Goal: Navigation & Orientation: Find specific page/section

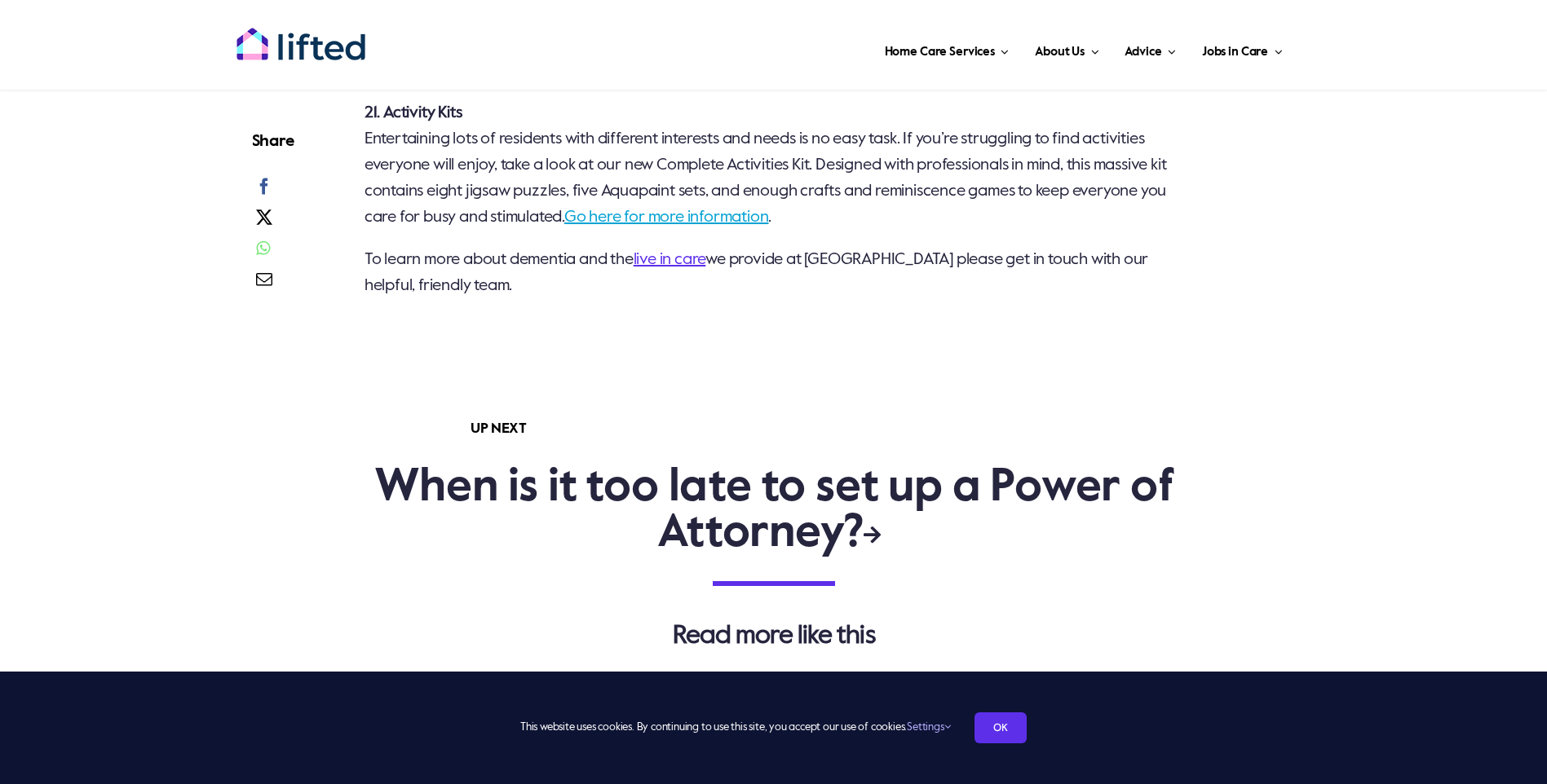
scroll to position [4319, 0]
click at [722, 225] on link "Go here for more information" at bounding box center [666, 216] width 204 height 16
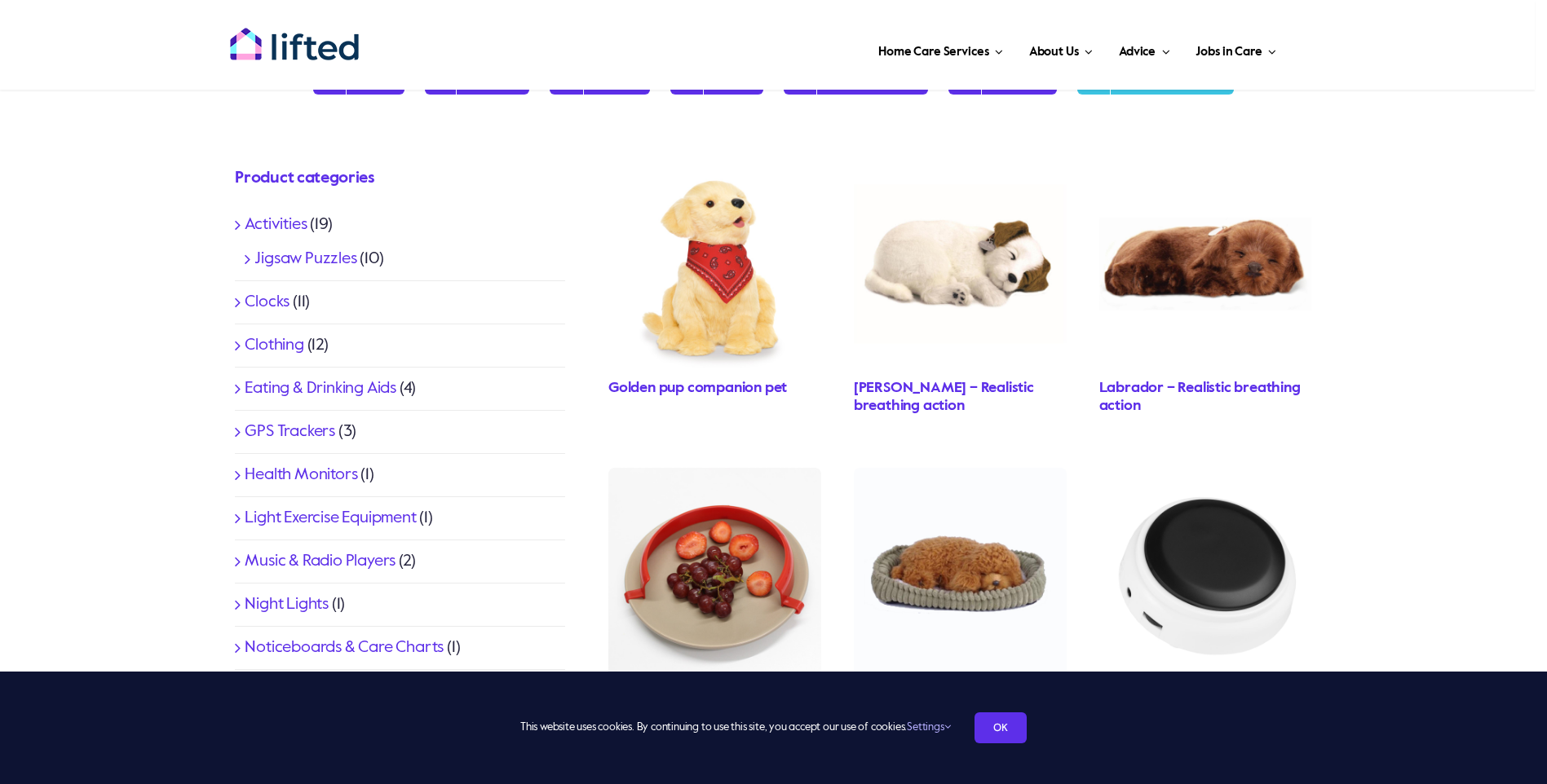
scroll to position [326, 0]
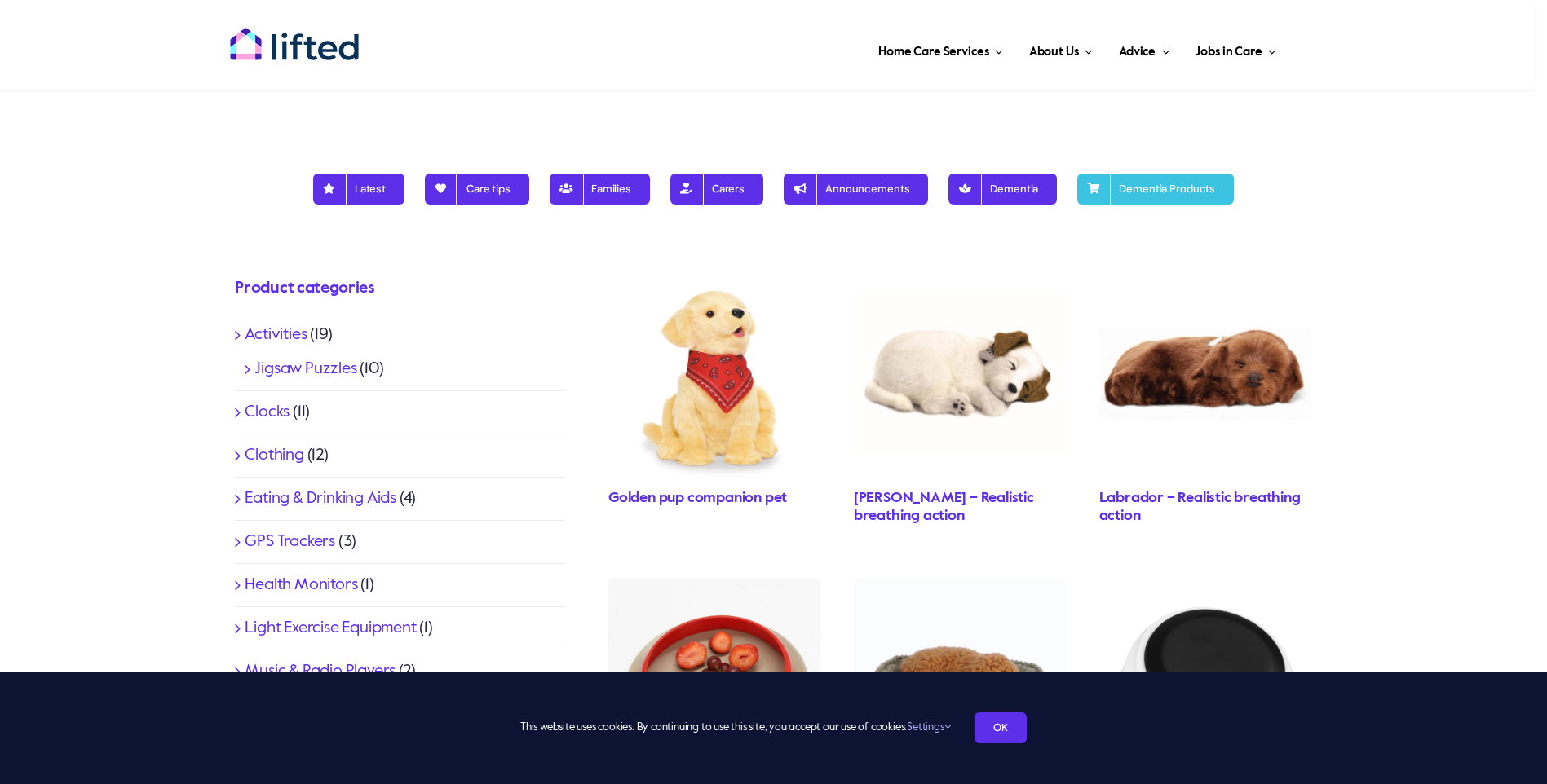
click at [298, 337] on link "Activities" at bounding box center [275, 335] width 62 height 16
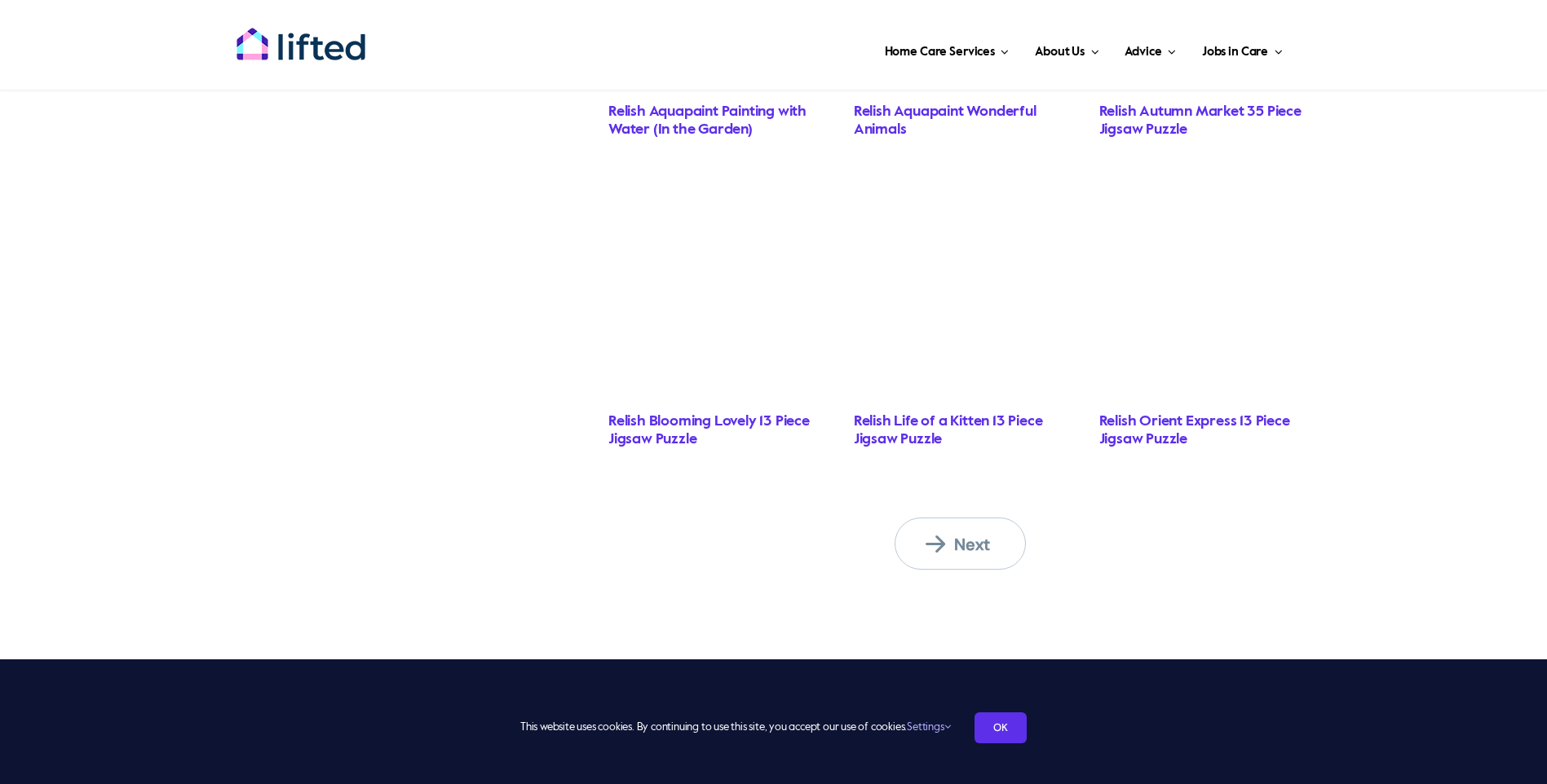
scroll to position [1304, 0]
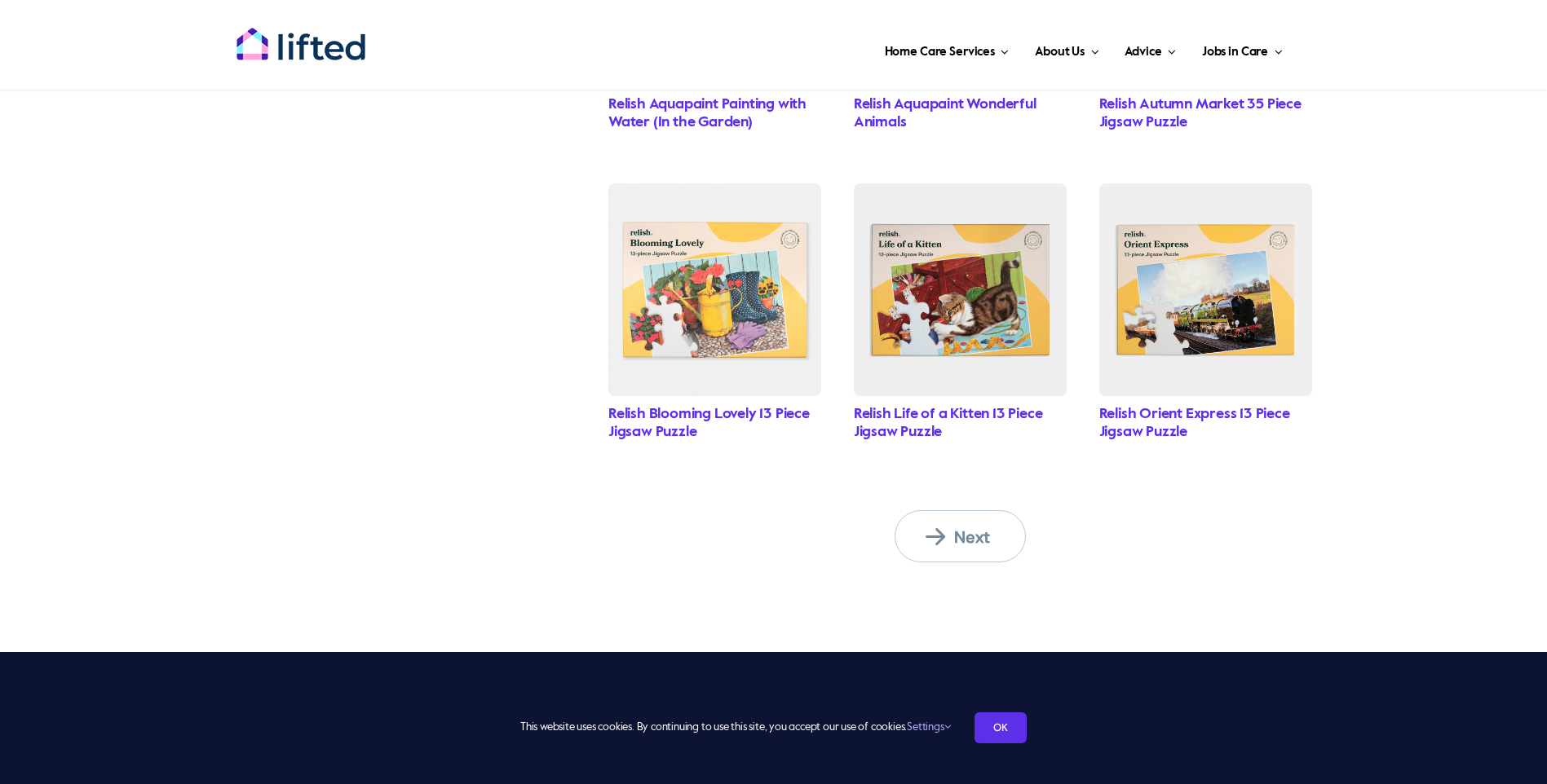
click at [962, 532] on span "Next" at bounding box center [970, 536] width 90 height 21
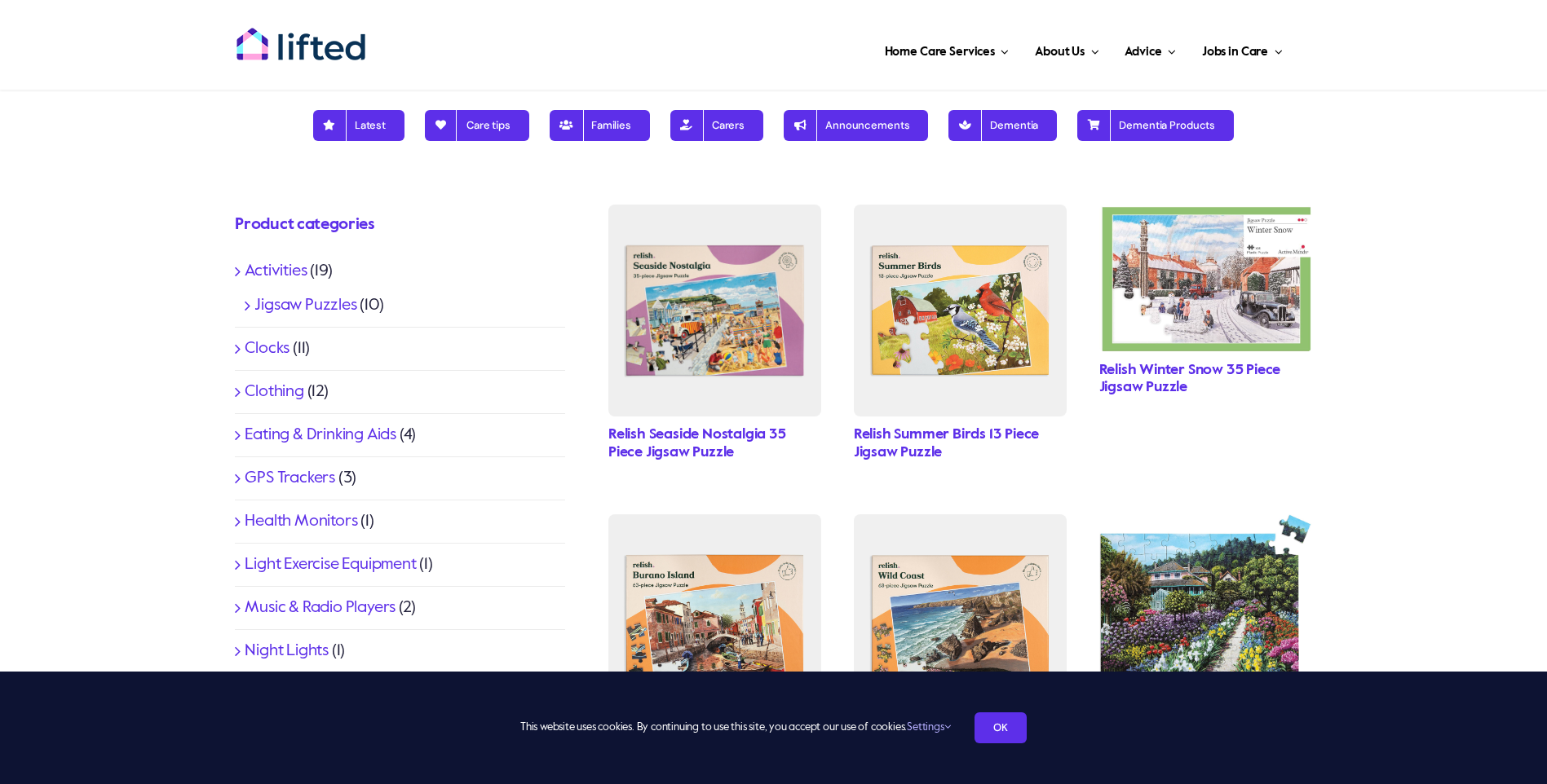
scroll to position [407, 0]
